Goal: Check status

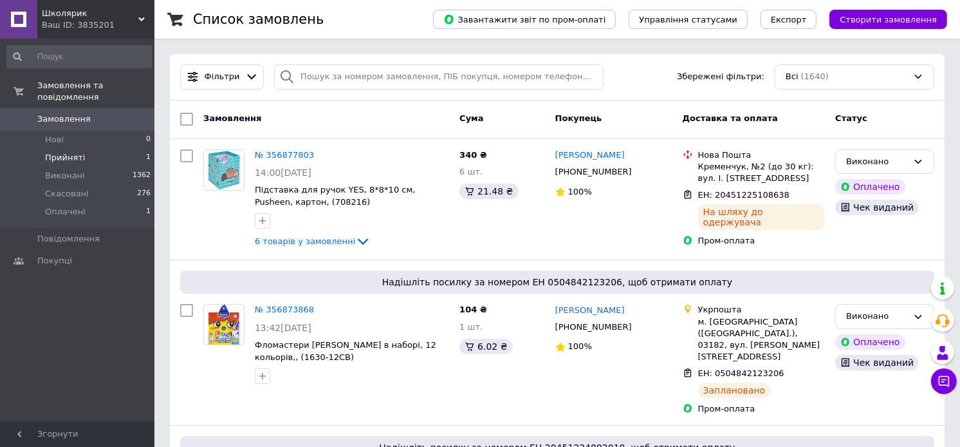
click at [86, 149] on li "Прийняті 1" at bounding box center [79, 158] width 158 height 18
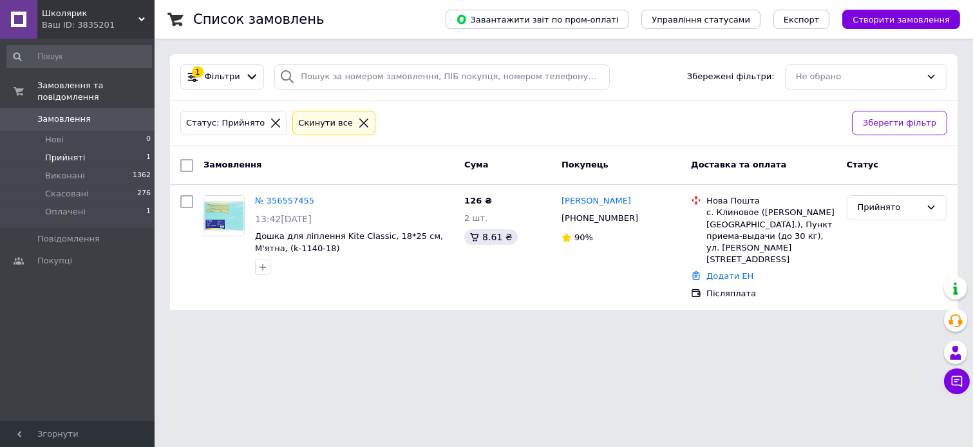
click at [98, 149] on li "Прийняті 1" at bounding box center [79, 158] width 158 height 18
click at [81, 203] on li "Оплачені 1" at bounding box center [79, 215] width 158 height 24
